Goal: Find specific page/section: Find specific page/section

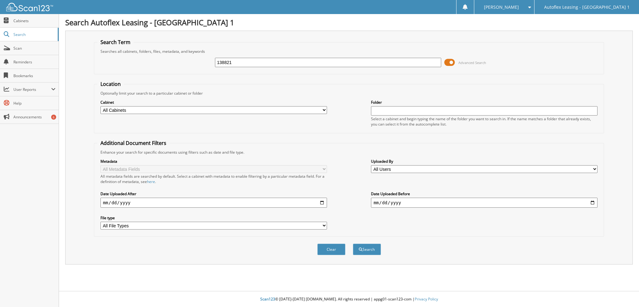
type input "138821"
click at [445, 63] on div "138821 Advanced Search" at bounding box center [349, 62] width 504 height 17
click at [358, 244] on button "Search" at bounding box center [367, 250] width 28 height 12
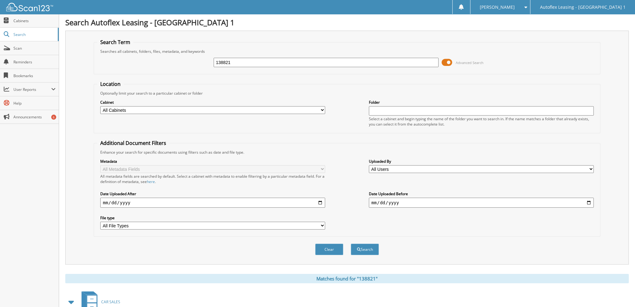
click at [452, 61] on span at bounding box center [446, 62] width 11 height 9
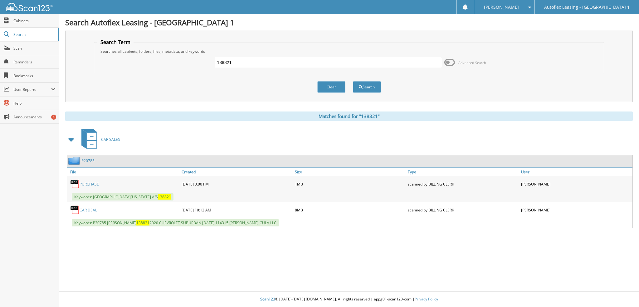
click at [88, 207] on link "CAR DEAL" at bounding box center [88, 209] width 17 height 5
